Goal: Complete application form

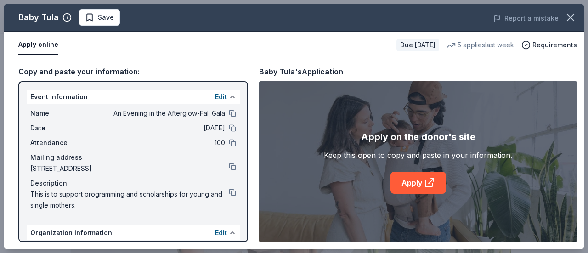
scroll to position [230, 0]
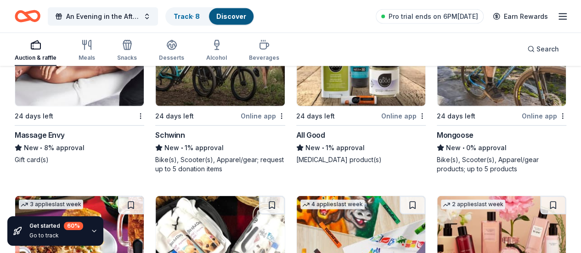
scroll to position [6443, 0]
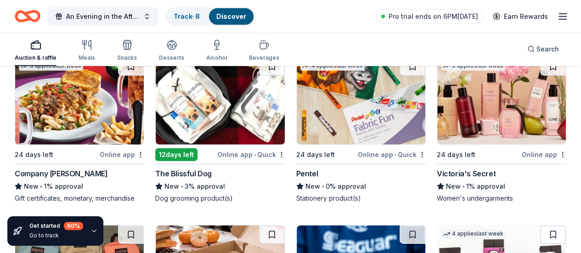
scroll to position [6580, 0]
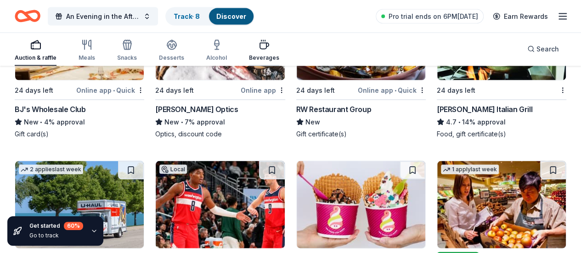
scroll to position [4337, 0]
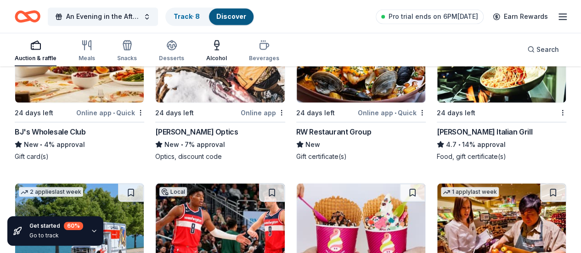
click at [219, 44] on icon "button" at bounding box center [217, 44] width 5 height 0
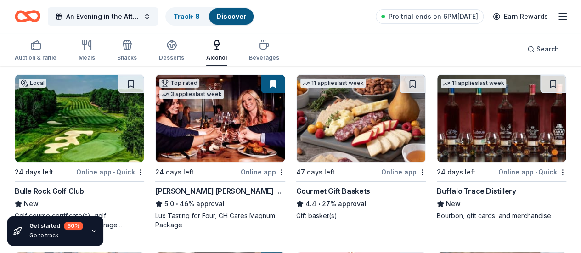
scroll to position [92, 0]
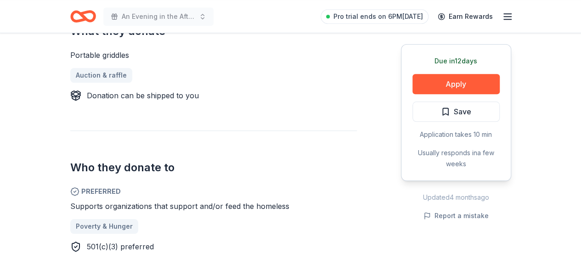
scroll to position [413, 0]
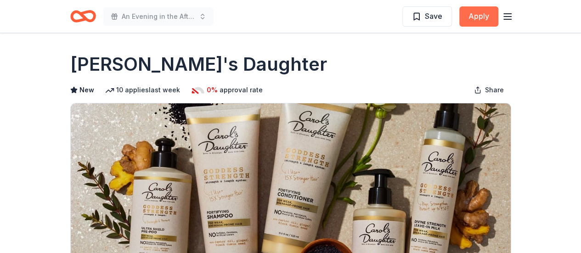
click at [476, 16] on button "Apply" at bounding box center [478, 16] width 39 height 20
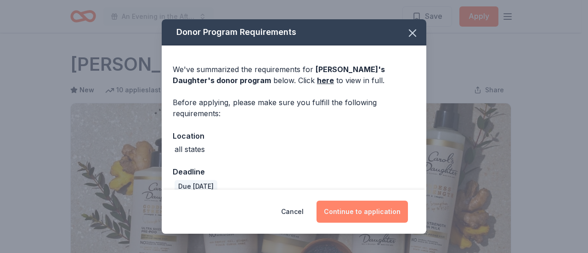
click at [365, 208] on button "Continue to application" at bounding box center [362, 212] width 91 height 22
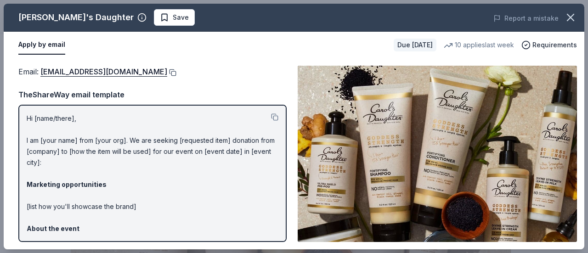
click at [173, 73] on button at bounding box center [171, 72] width 9 height 7
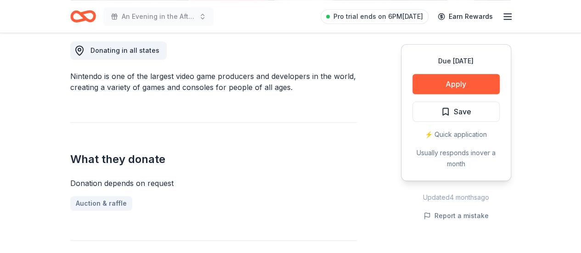
scroll to position [230, 0]
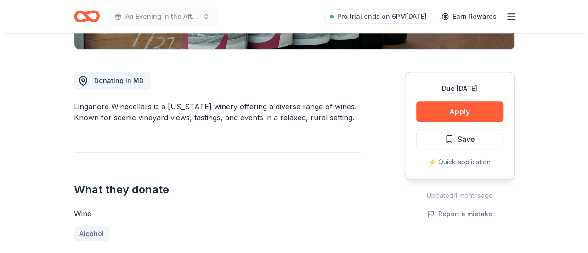
scroll to position [184, 0]
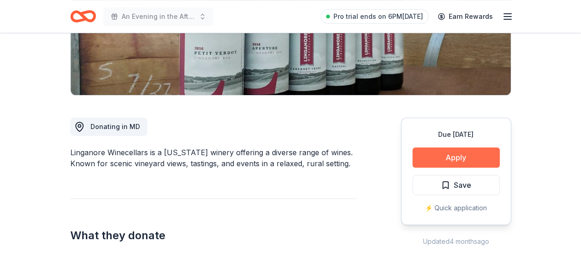
click at [460, 158] on button "Apply" at bounding box center [456, 157] width 87 height 20
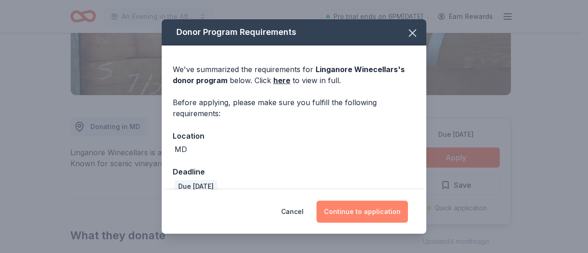
click at [373, 214] on button "Continue to application" at bounding box center [362, 212] width 91 height 22
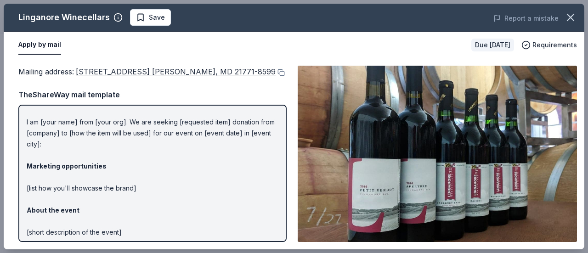
scroll to position [0, 0]
